Goal: Entertainment & Leisure: Consume media (video, audio)

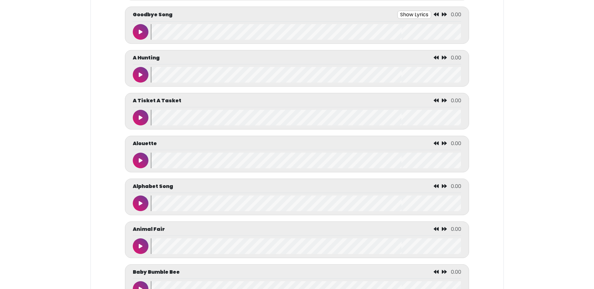
scroll to position [251, 0]
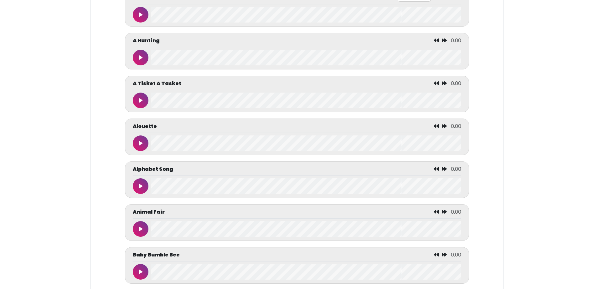
click at [141, 59] on icon at bounding box center [141, 57] width 4 height 5
click at [142, 100] on icon at bounding box center [141, 100] width 4 height 5
click at [142, 144] on icon at bounding box center [141, 143] width 4 height 5
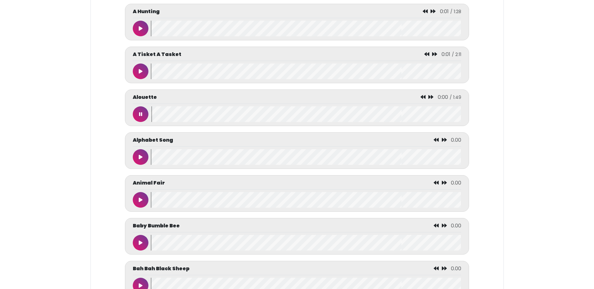
scroll to position [313, 0]
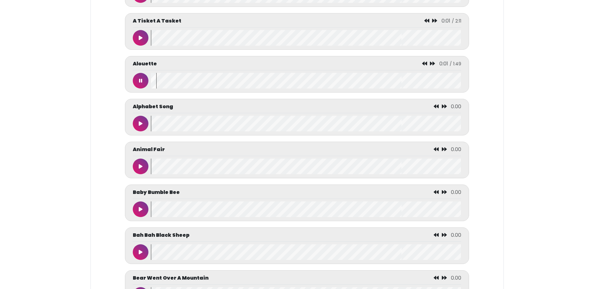
click at [142, 125] on icon at bounding box center [141, 123] width 4 height 5
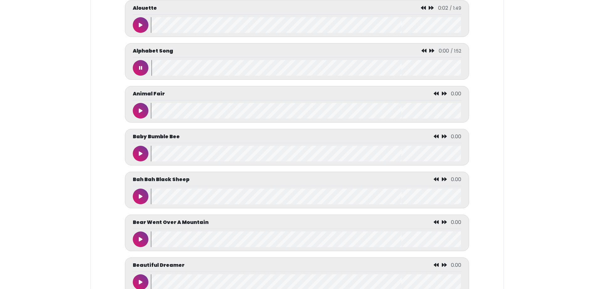
scroll to position [407, 0]
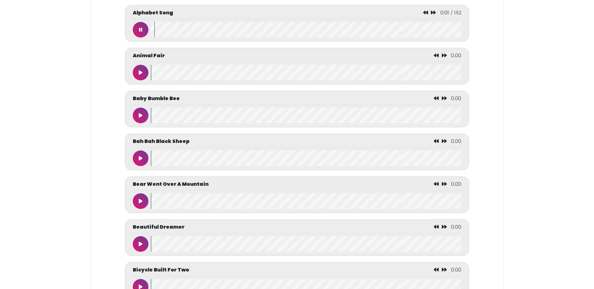
click at [141, 75] on icon at bounding box center [141, 72] width 4 height 5
click at [142, 117] on icon at bounding box center [141, 115] width 4 height 5
click at [139, 161] on icon at bounding box center [141, 158] width 4 height 5
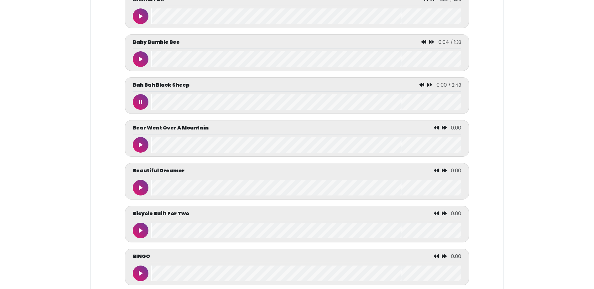
scroll to position [470, 0]
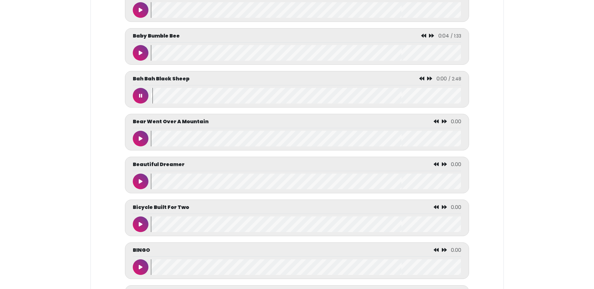
click at [141, 140] on icon at bounding box center [141, 138] width 4 height 5
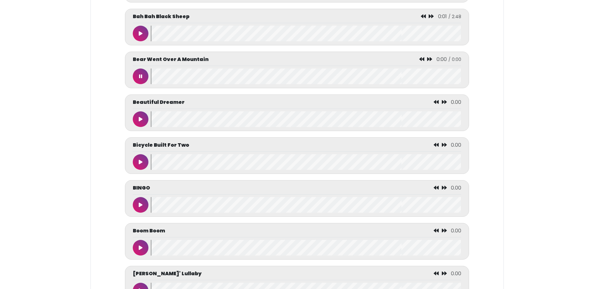
scroll to position [532, 0]
click at [142, 119] on button at bounding box center [141, 119] width 16 height 16
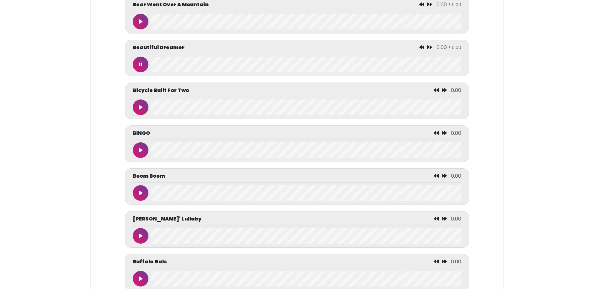
scroll to position [595, 0]
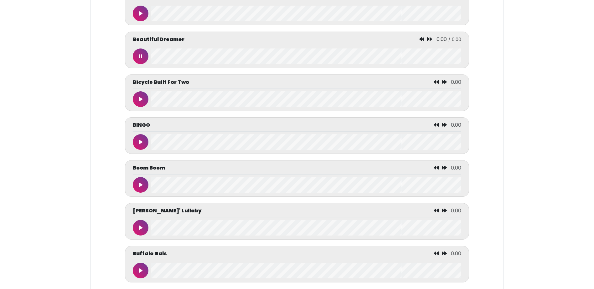
click at [140, 102] on icon at bounding box center [141, 99] width 4 height 5
click at [141, 145] on icon at bounding box center [141, 142] width 4 height 5
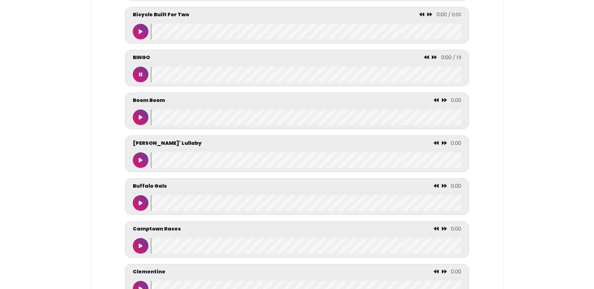
scroll to position [720, 0]
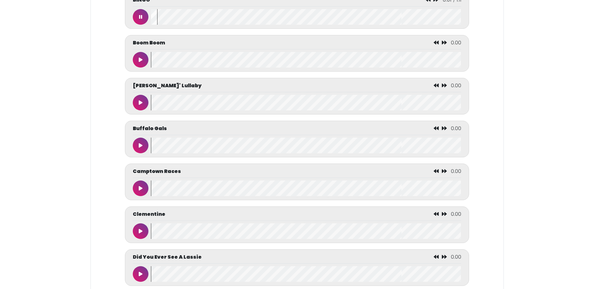
click at [140, 147] on button at bounding box center [141, 146] width 16 height 16
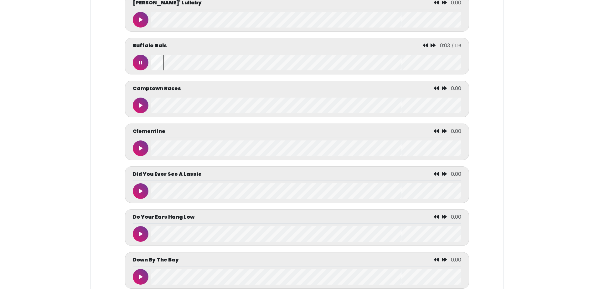
scroll to position [814, 0]
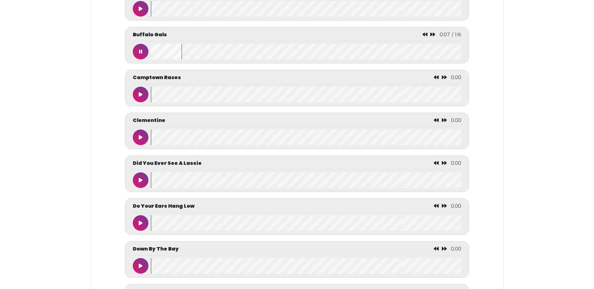
click at [143, 96] on button at bounding box center [141, 95] width 16 height 16
click at [143, 144] on button at bounding box center [141, 138] width 16 height 16
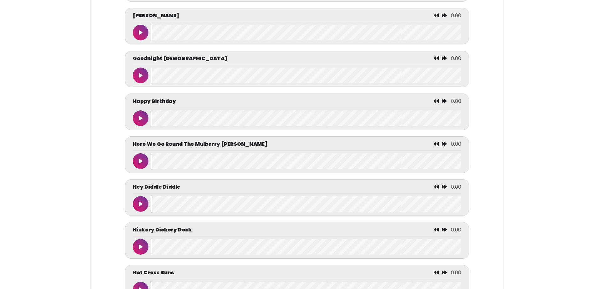
scroll to position [1221, 0]
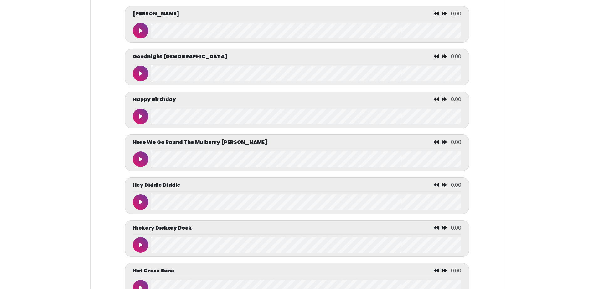
click at [143, 39] on button at bounding box center [141, 31] width 16 height 16
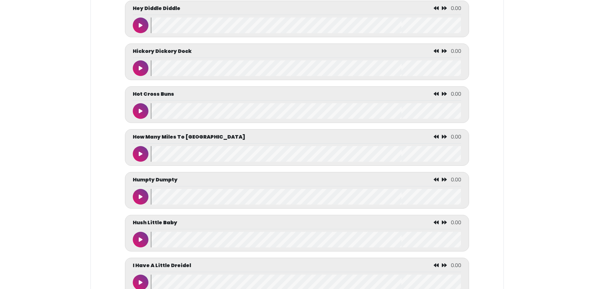
scroll to position [1409, 0]
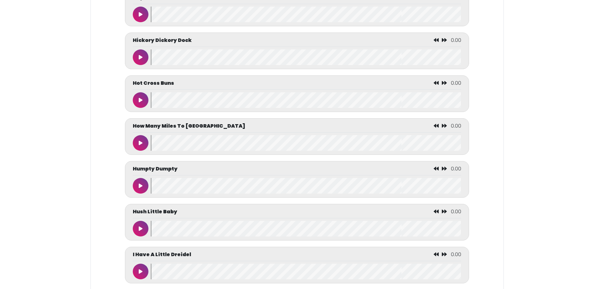
click at [144, 151] on button at bounding box center [141, 143] width 16 height 16
click at [137, 194] on button at bounding box center [141, 186] width 16 height 16
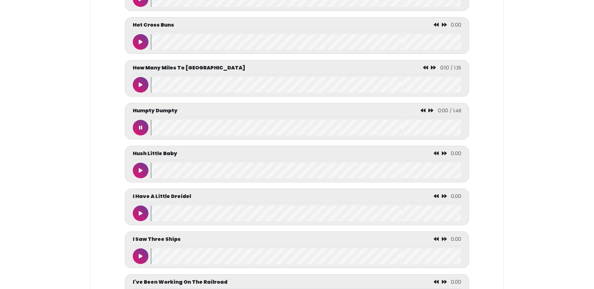
scroll to position [1472, 0]
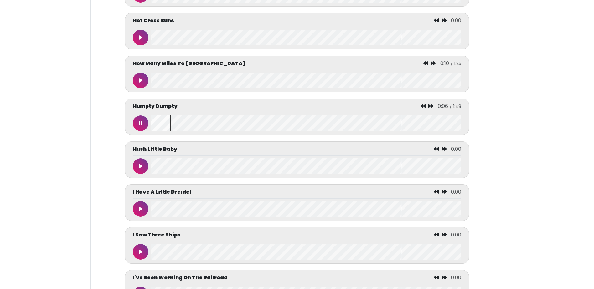
click at [142, 169] on icon at bounding box center [141, 166] width 4 height 5
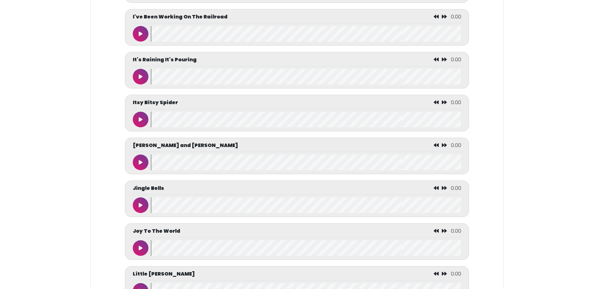
scroll to position [1754, 0]
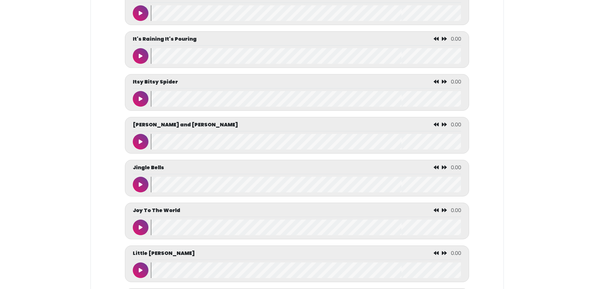
click at [141, 144] on icon at bounding box center [141, 141] width 4 height 5
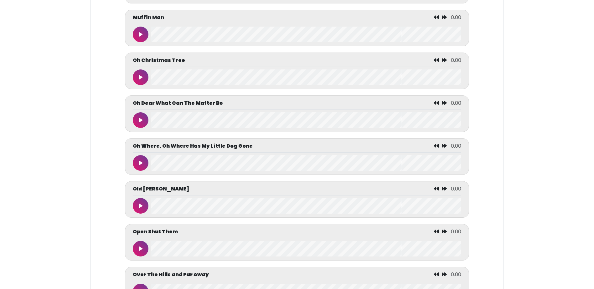
scroll to position [2129, 0]
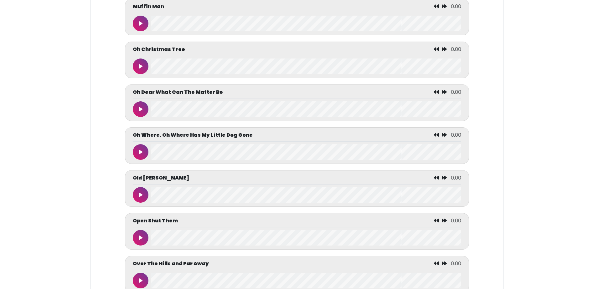
click at [178, 160] on wave at bounding box center [306, 152] width 310 height 16
click at [141, 155] on icon at bounding box center [141, 152] width 4 height 5
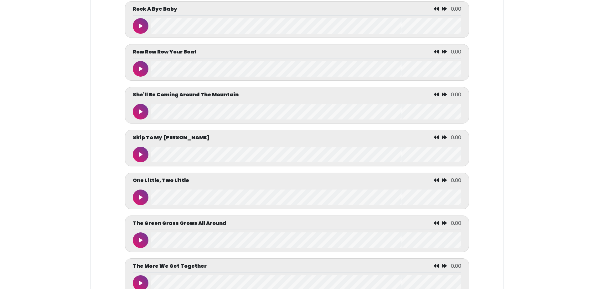
scroll to position [2599, 0]
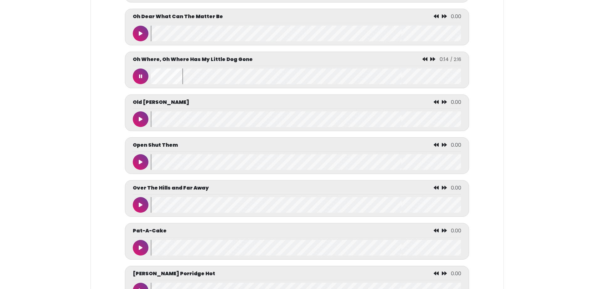
scroll to position [2223, 0]
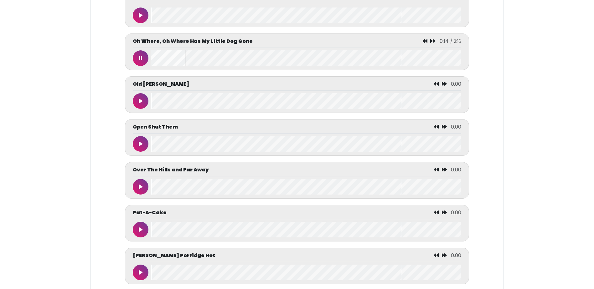
click at [140, 61] on icon at bounding box center [140, 58] width 3 height 5
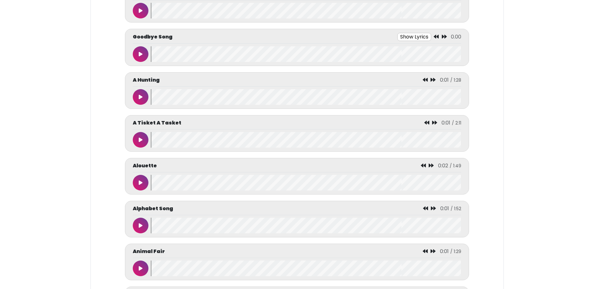
scroll to position [0, 0]
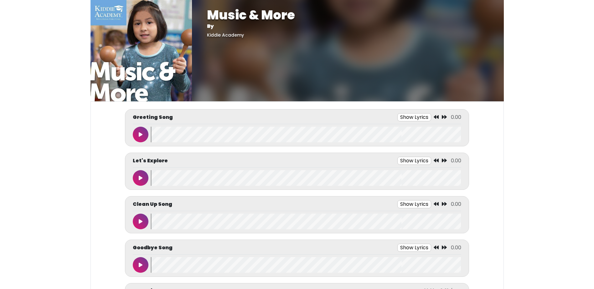
click at [109, 18] on img at bounding box center [140, 50] width 101 height 101
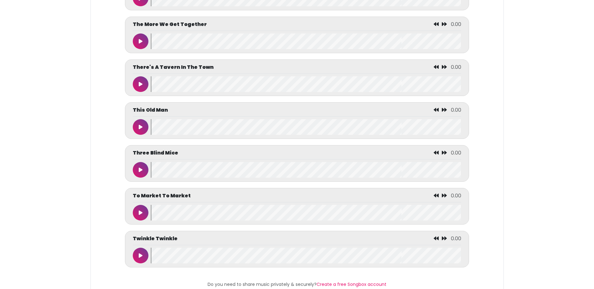
scroll to position [2849, 0]
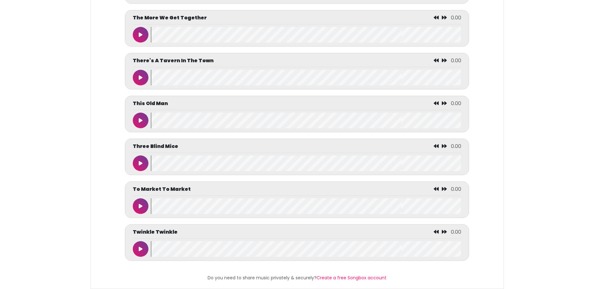
click at [144, 85] on button at bounding box center [141, 78] width 16 height 16
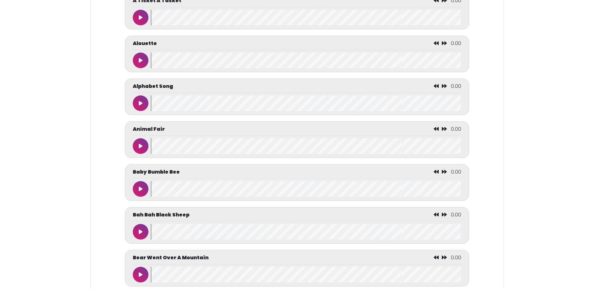
scroll to position [344, 0]
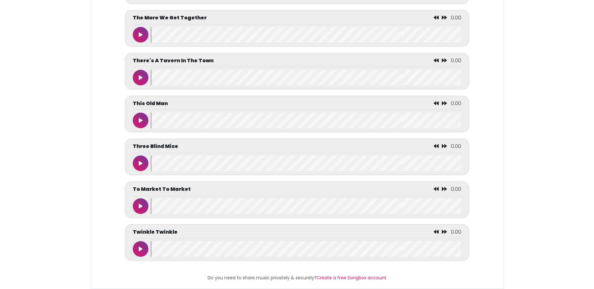
scroll to position [0, 4]
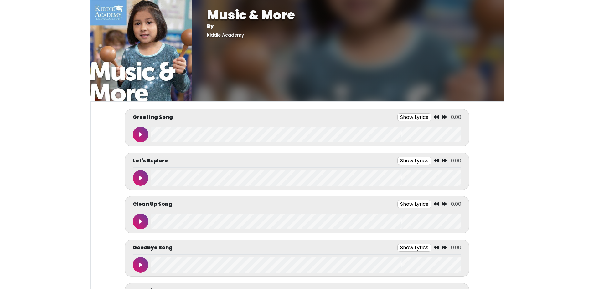
click at [98, 15] on img at bounding box center [140, 50] width 101 height 101
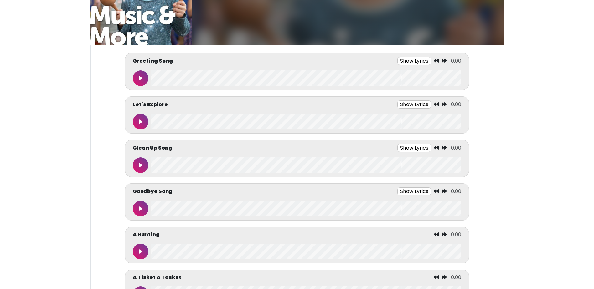
scroll to position [157, 0]
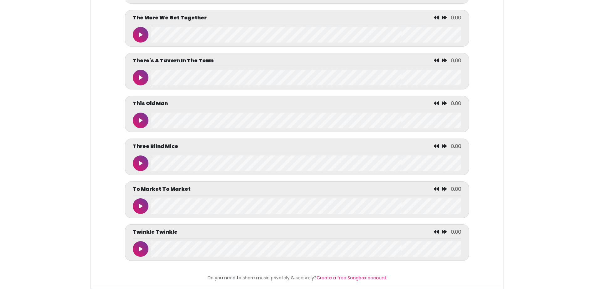
scroll to position [2873, 0]
click at [356, 275] on link "Create a free Songbox account" at bounding box center [352, 278] width 70 height 6
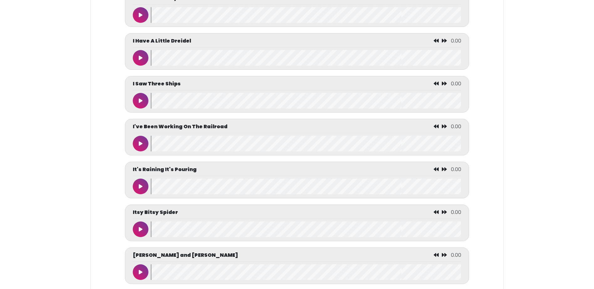
scroll to position [1638, 0]
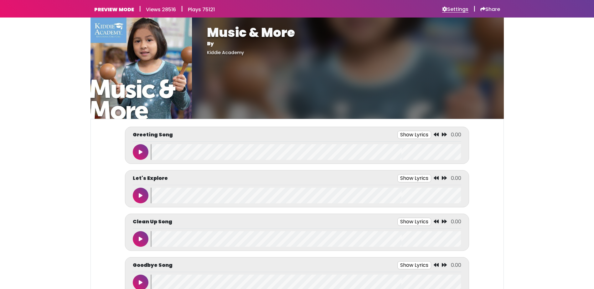
click at [456, 9] on h6 "Settings" at bounding box center [455, 9] width 26 height 6
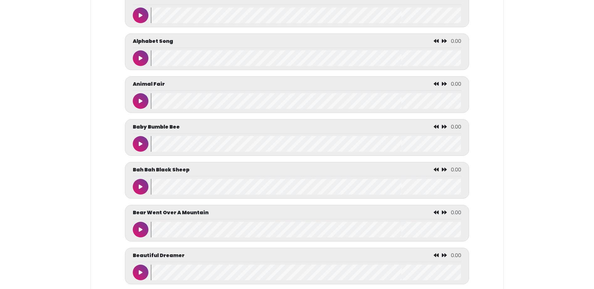
scroll to position [407, 0]
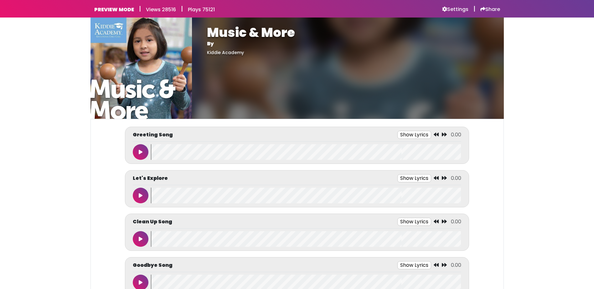
click at [203, 10] on h6 "Plays 75121" at bounding box center [201, 10] width 27 height 6
click at [123, 10] on h6 "PREVIEW MODE" at bounding box center [114, 10] width 40 height 6
click at [112, 26] on img at bounding box center [140, 68] width 101 height 101
click at [450, 9] on h6 "Settings" at bounding box center [455, 9] width 26 height 6
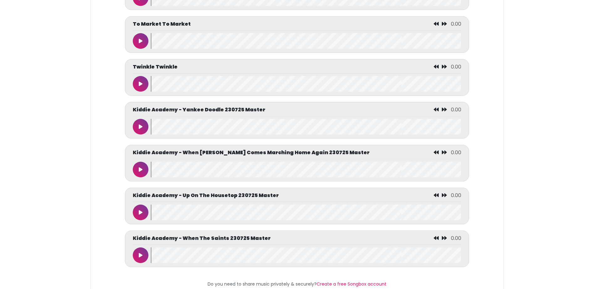
scroll to position [3063, 0]
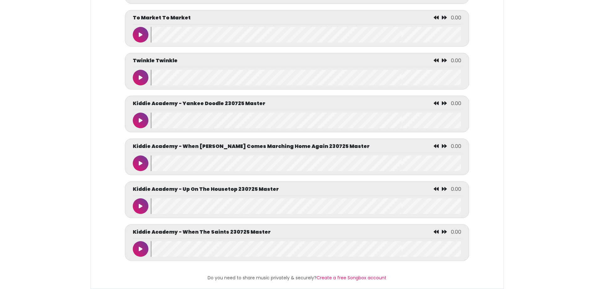
click at [144, 114] on button at bounding box center [141, 121] width 16 height 16
click at [138, 156] on button at bounding box center [141, 164] width 16 height 16
click at [140, 118] on icon at bounding box center [140, 120] width 3 height 5
click at [140, 161] on icon at bounding box center [140, 163] width 3 height 5
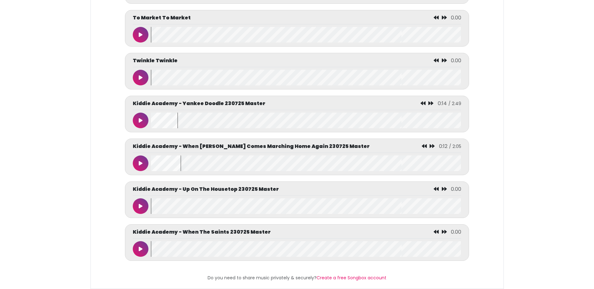
click at [140, 199] on button at bounding box center [141, 207] width 16 height 16
click at [146, 199] on button at bounding box center [141, 207] width 16 height 16
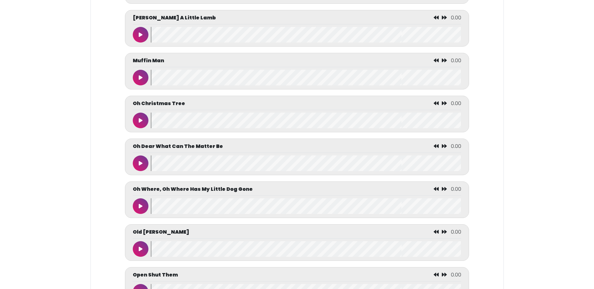
scroll to position [2092, 0]
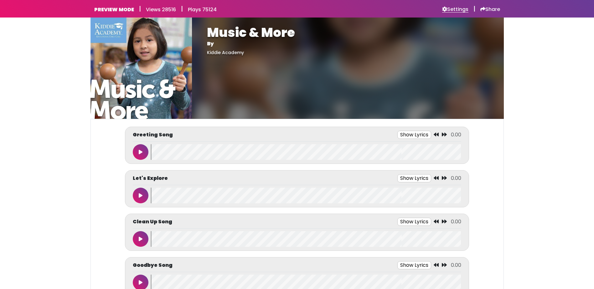
click at [454, 10] on h6 "Settings" at bounding box center [455, 9] width 26 height 6
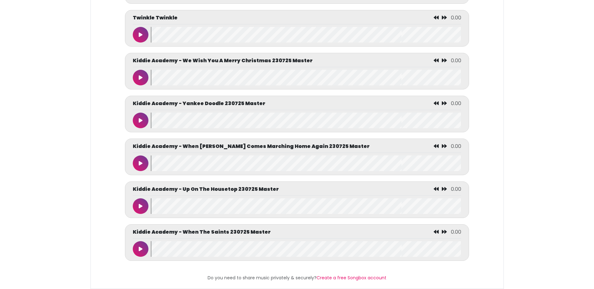
scroll to position [3100, 0]
click at [141, 76] on icon at bounding box center [141, 77] width 4 height 5
click at [142, 78] on icon at bounding box center [140, 77] width 3 height 5
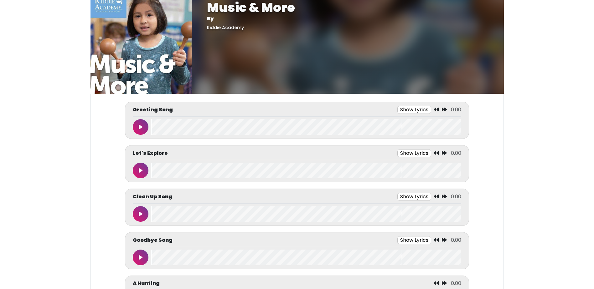
scroll to position [0, 0]
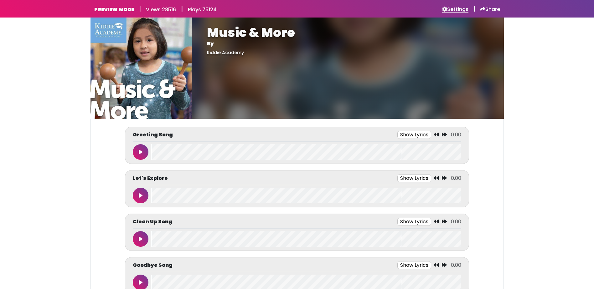
click at [452, 12] on h6 "Settings" at bounding box center [455, 9] width 26 height 6
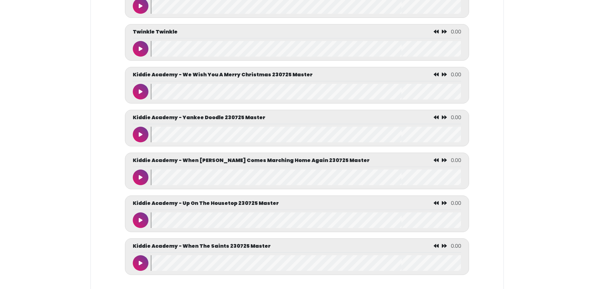
scroll to position [3106, 0]
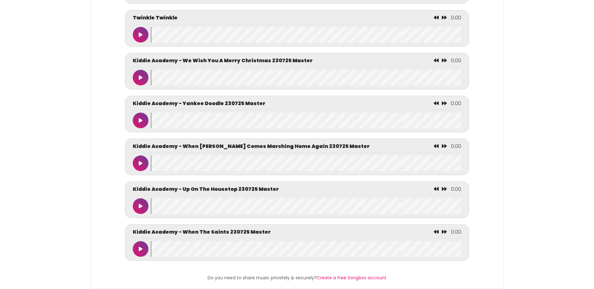
drag, startPoint x: 151, startPoint y: 230, endPoint x: 58, endPoint y: 148, distance: 123.4
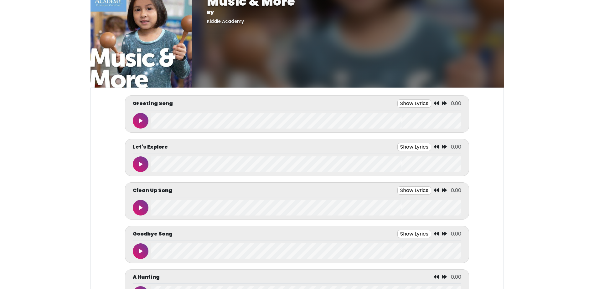
scroll to position [0, 0]
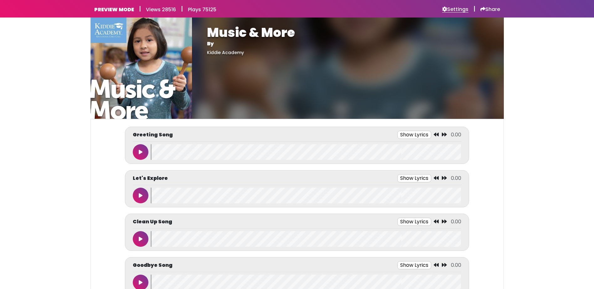
click at [458, 10] on h6 "Settings" at bounding box center [455, 9] width 26 height 6
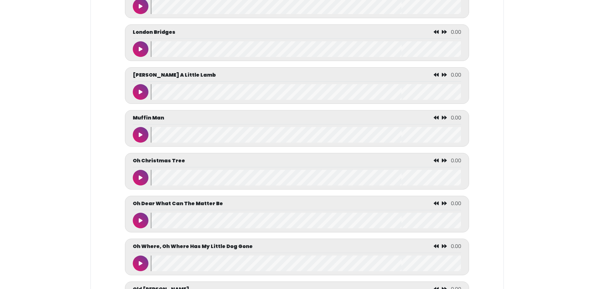
scroll to position [2223, 0]
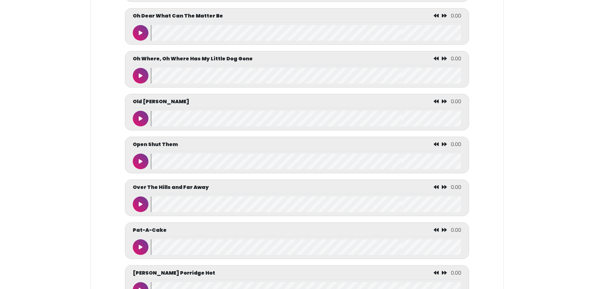
click at [150, 212] on div at bounding box center [142, 205] width 18 height 16
click at [142, 207] on icon at bounding box center [141, 204] width 4 height 5
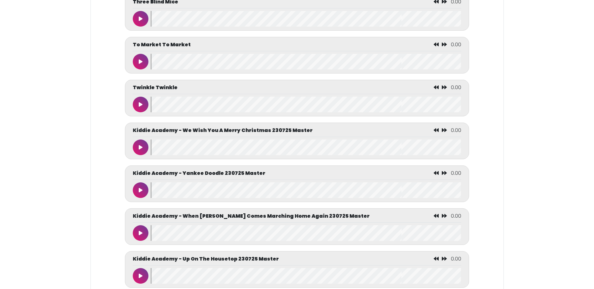
scroll to position [3012, 0]
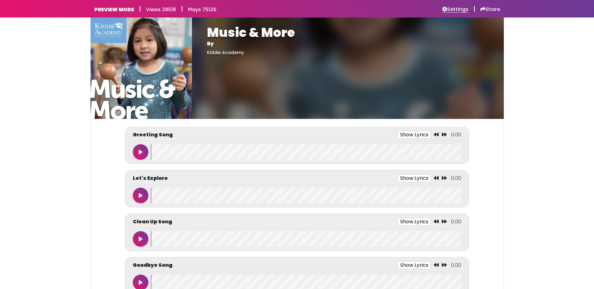
click at [452, 7] on h6 "Settings" at bounding box center [455, 9] width 26 height 6
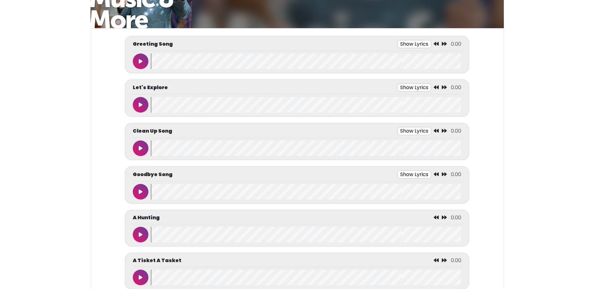
scroll to position [125, 0]
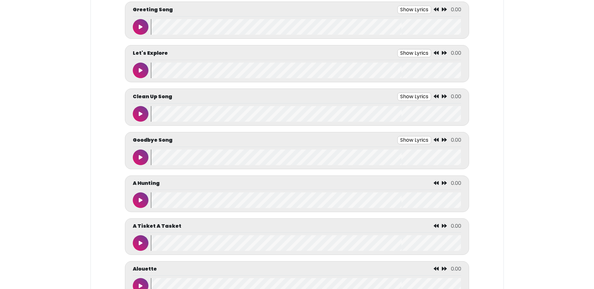
click at [141, 25] on icon at bounding box center [141, 26] width 4 height 5
click at [404, 8] on button "Show Lyrics" at bounding box center [403, 10] width 34 height 8
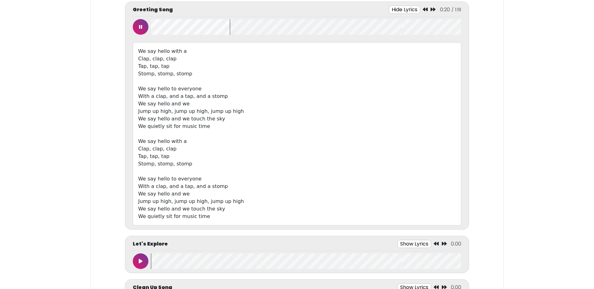
click at [137, 26] on button at bounding box center [141, 27] width 16 height 16
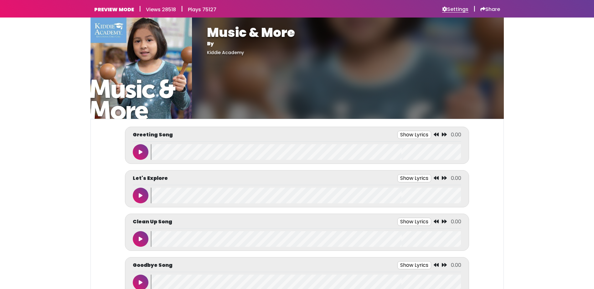
click at [444, 9] on icon at bounding box center [444, 9] width 5 height 5
